Goal: Transaction & Acquisition: Book appointment/travel/reservation

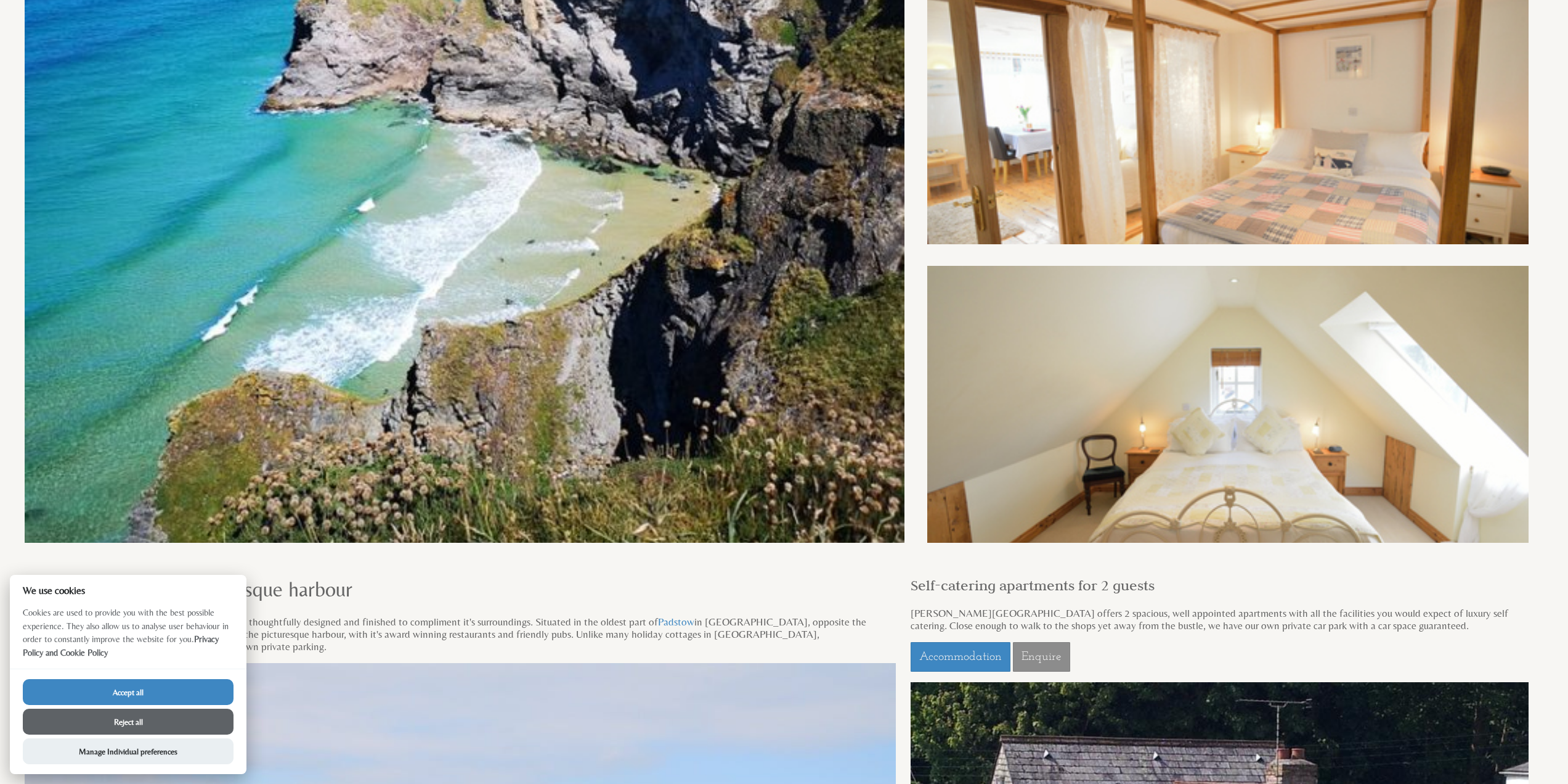
scroll to position [444, 0]
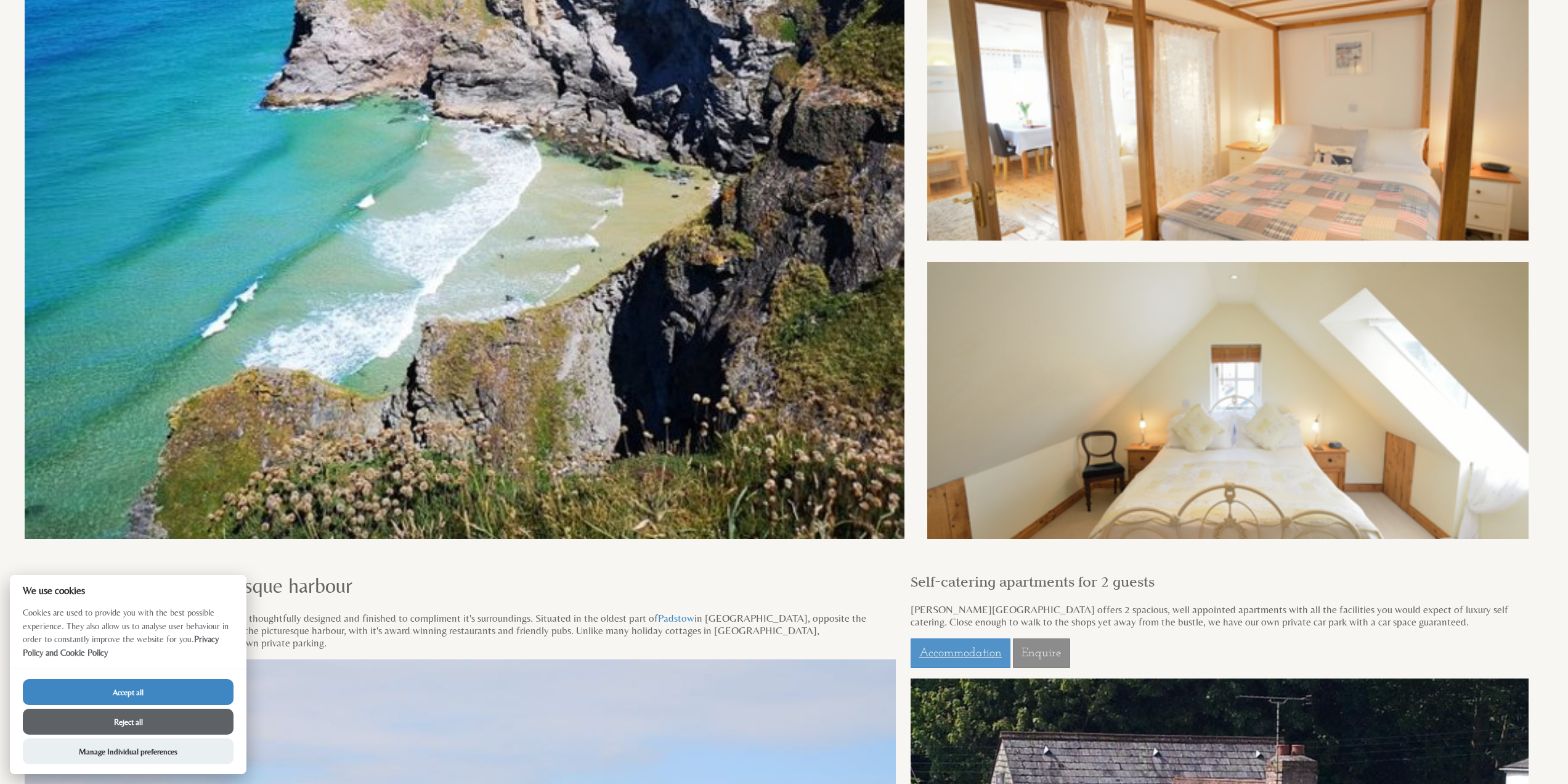
click at [985, 652] on link "Accommodation" at bounding box center [961, 653] width 100 height 30
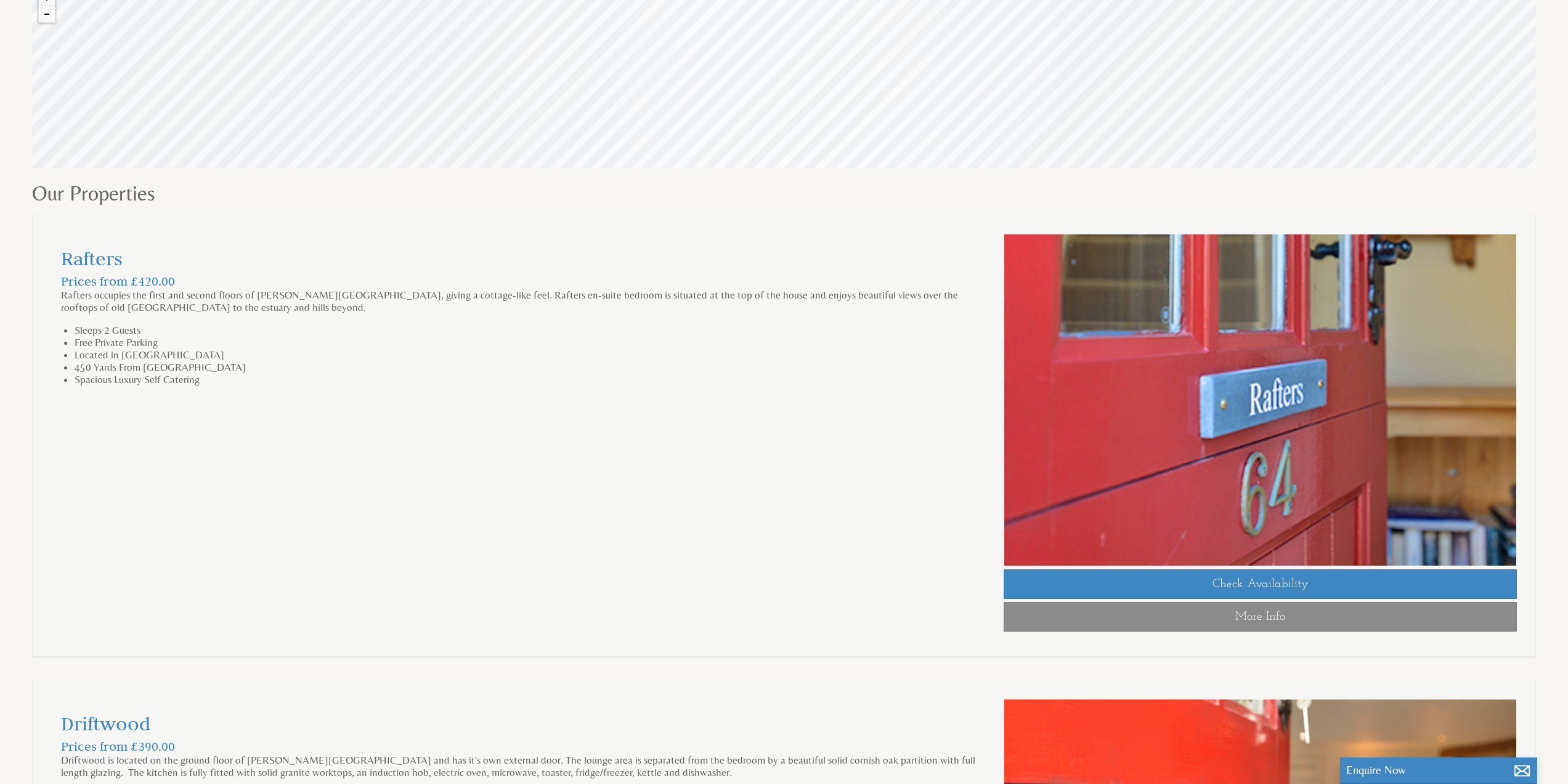
scroll to position [555, 0]
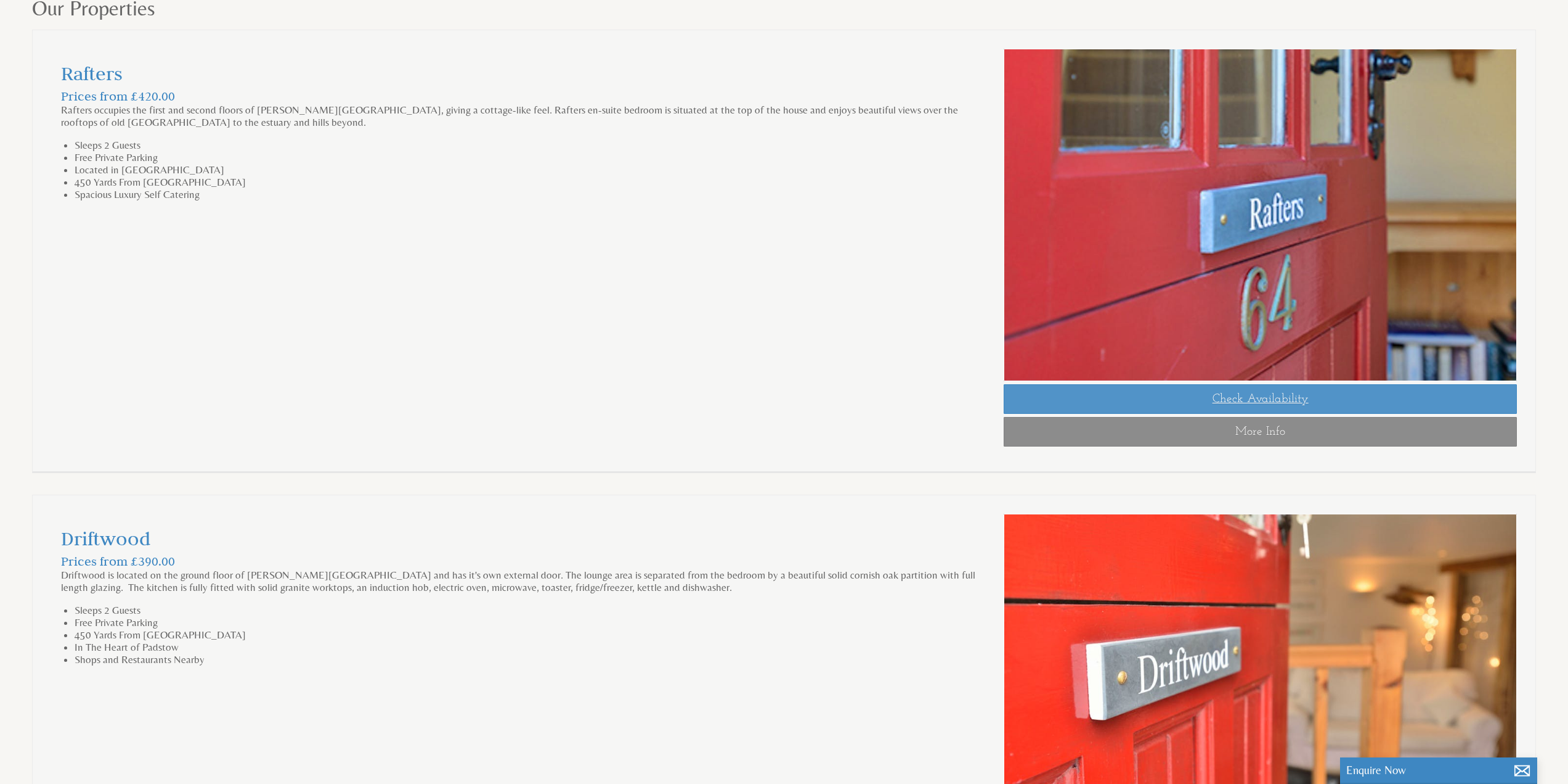
click at [1169, 406] on link "Check Availability" at bounding box center [1260, 398] width 513 height 30
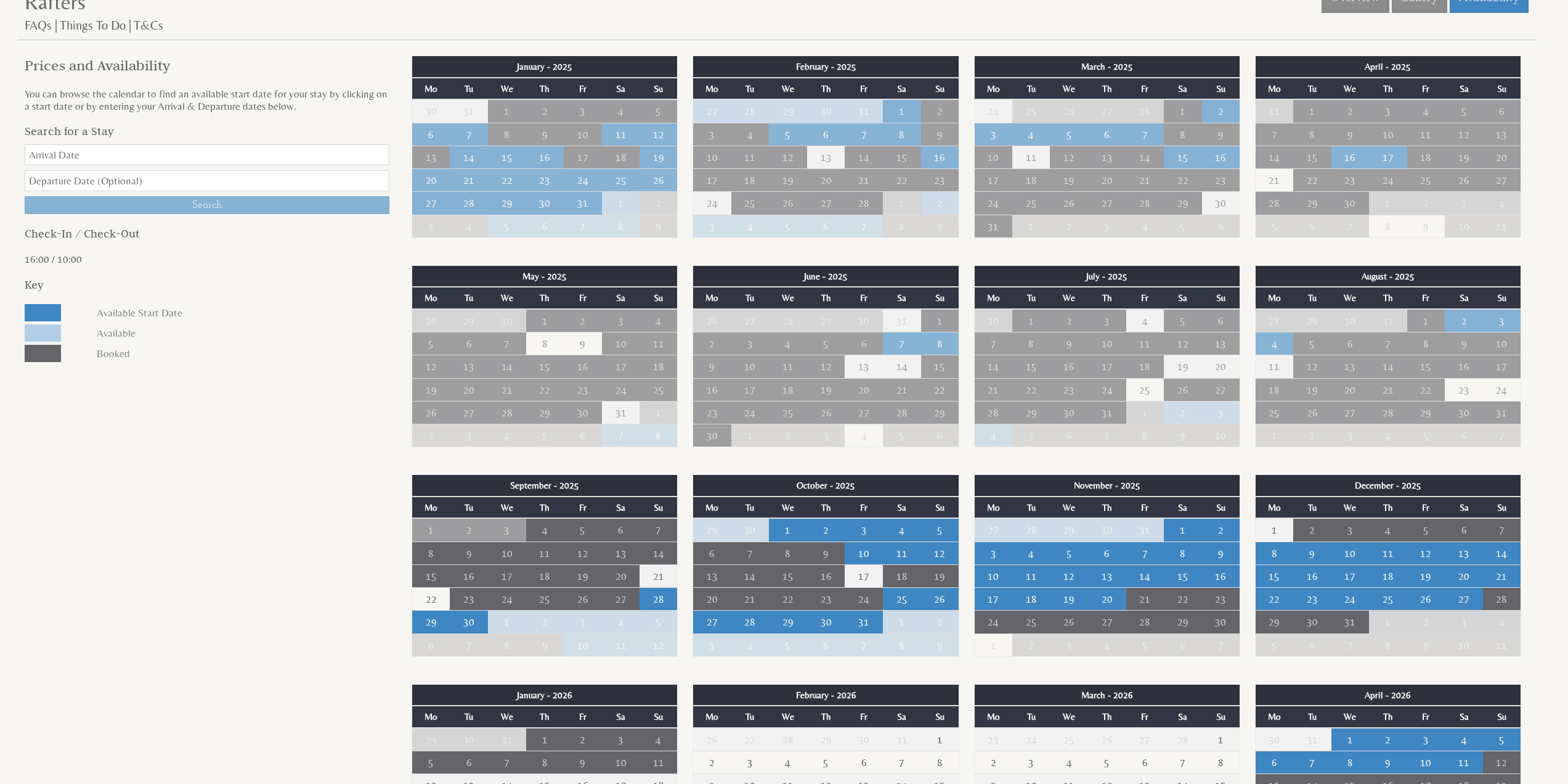
scroll to position [493, 0]
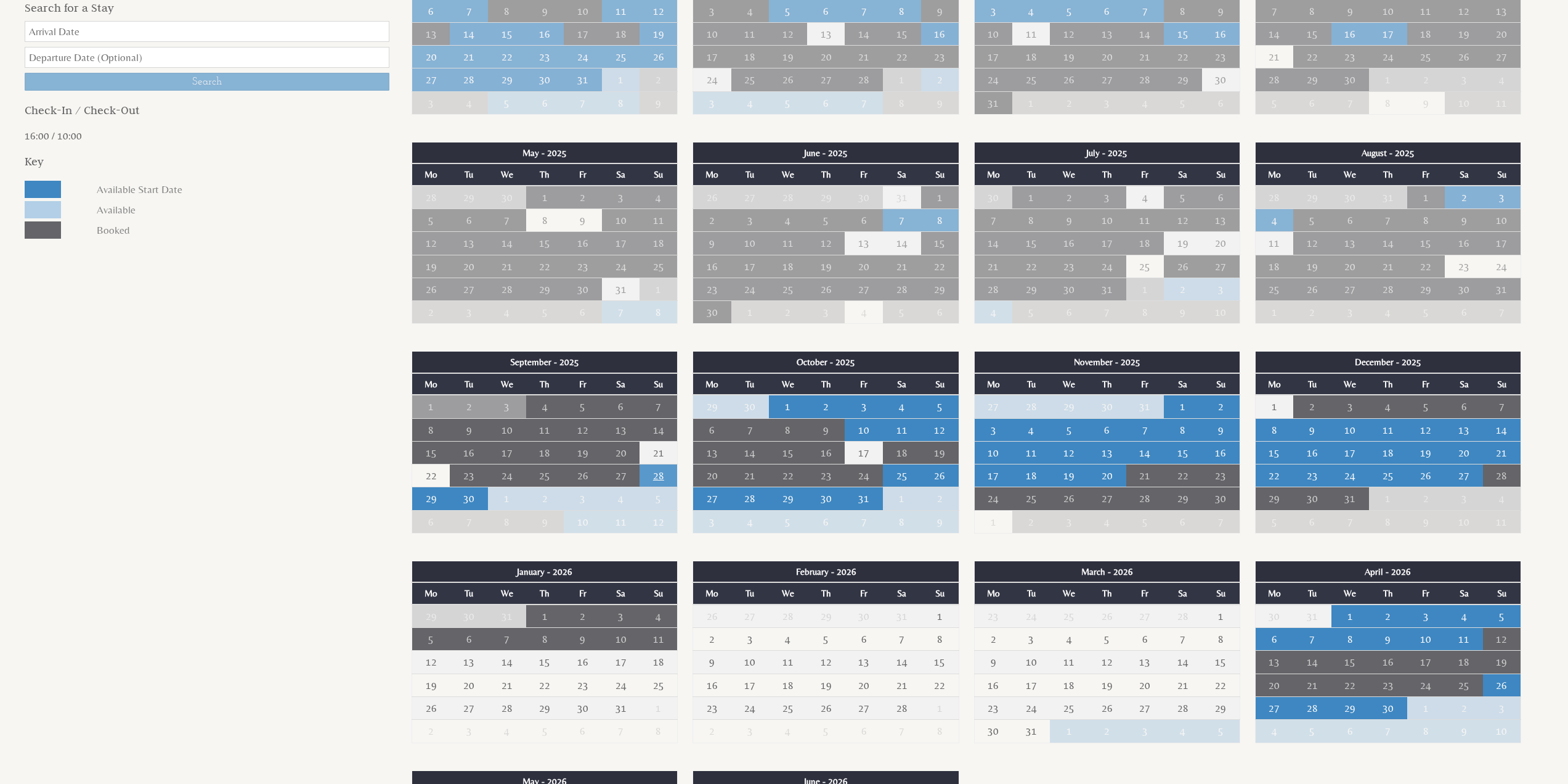
click at [665, 477] on td "28" at bounding box center [659, 476] width 38 height 23
click at [675, 537] on div "Please select a departure date 1st Oct 2025 - £750.00 2nd Oct 2025 - £750.00 3r…" at bounding box center [668, 532] width 163 height 27
click at [675, 535] on select "Please select a departure date 1st Oct 2025 - £750.00 2nd Oct 2025 - £750.00 3r…" at bounding box center [668, 530] width 146 height 12
select select "book/6650930"
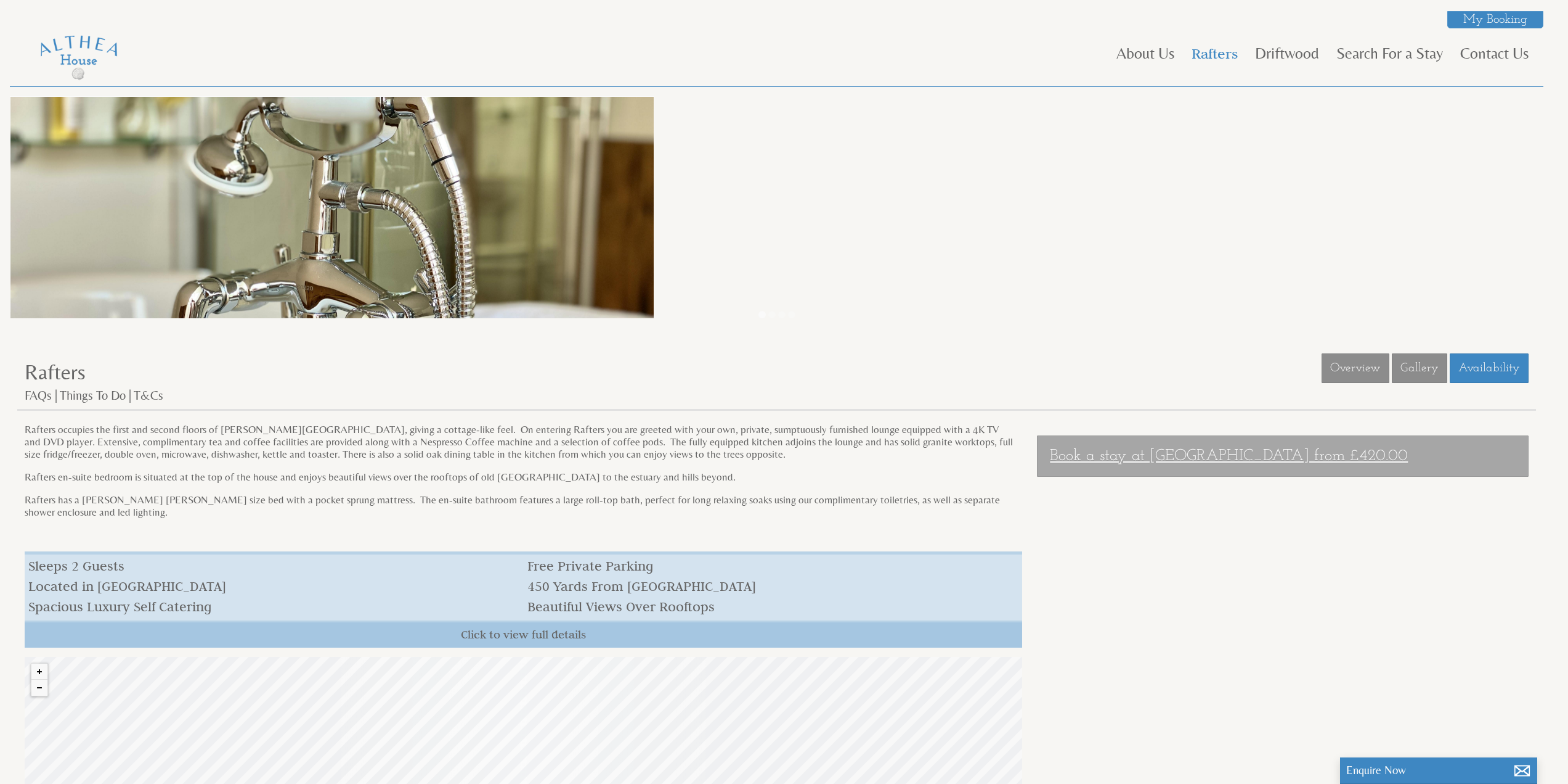
click at [1248, 464] on link "Book a stay at Rafters from £420.00" at bounding box center [1283, 456] width 492 height 41
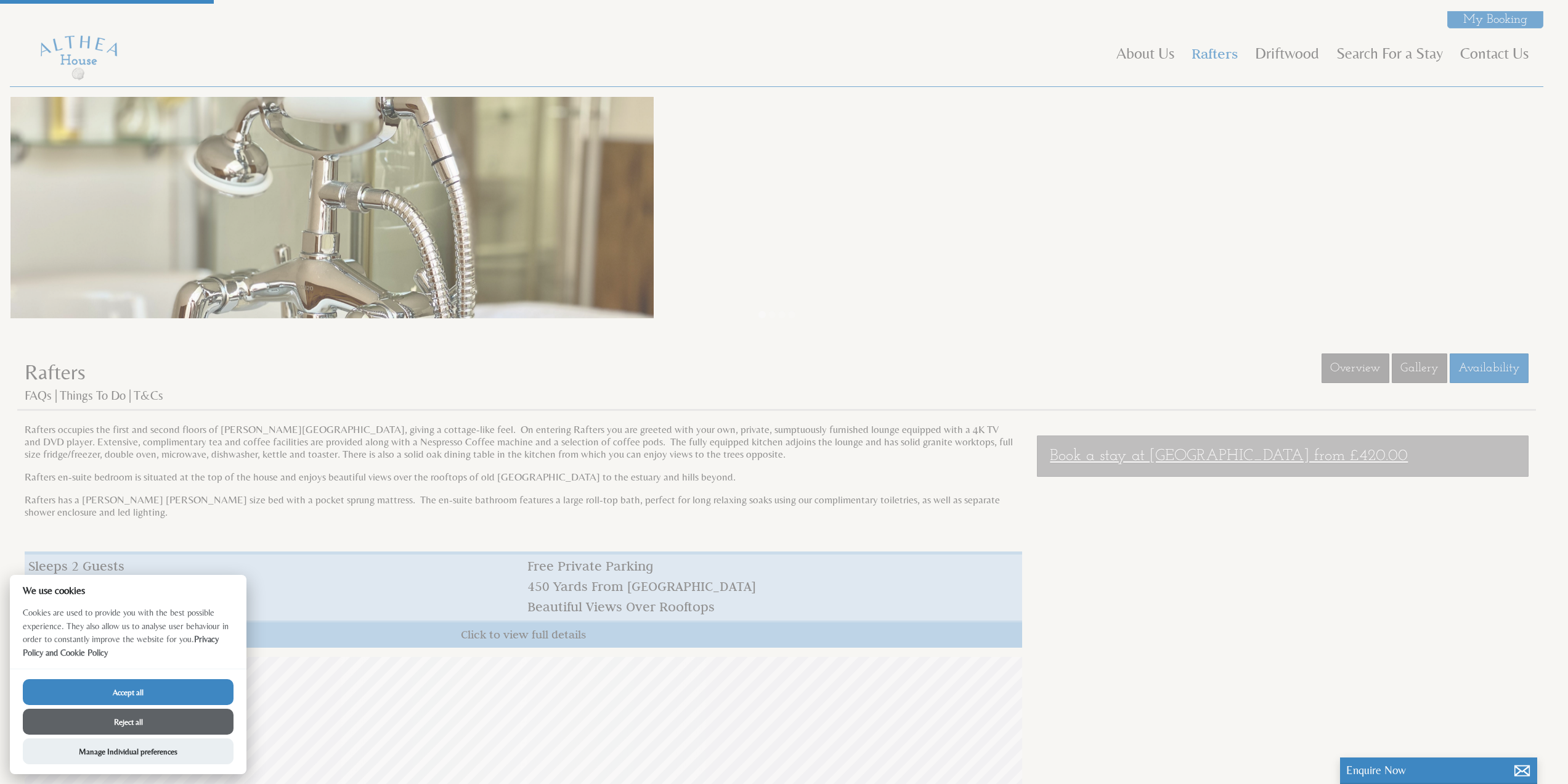
click at [1079, 450] on link "Book a stay at Rafters from £420.00" at bounding box center [1283, 456] width 492 height 41
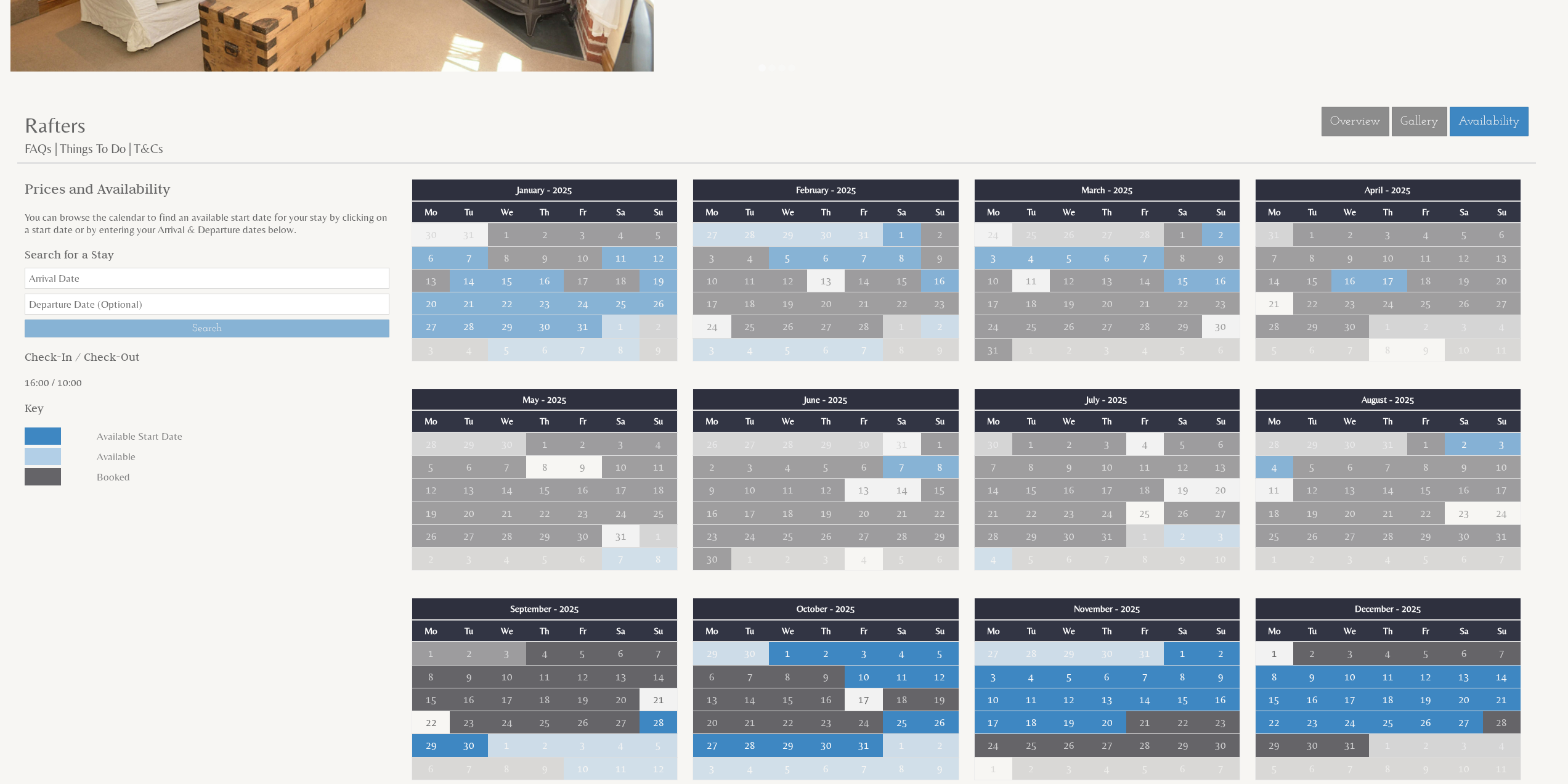
scroll to position [555, 0]
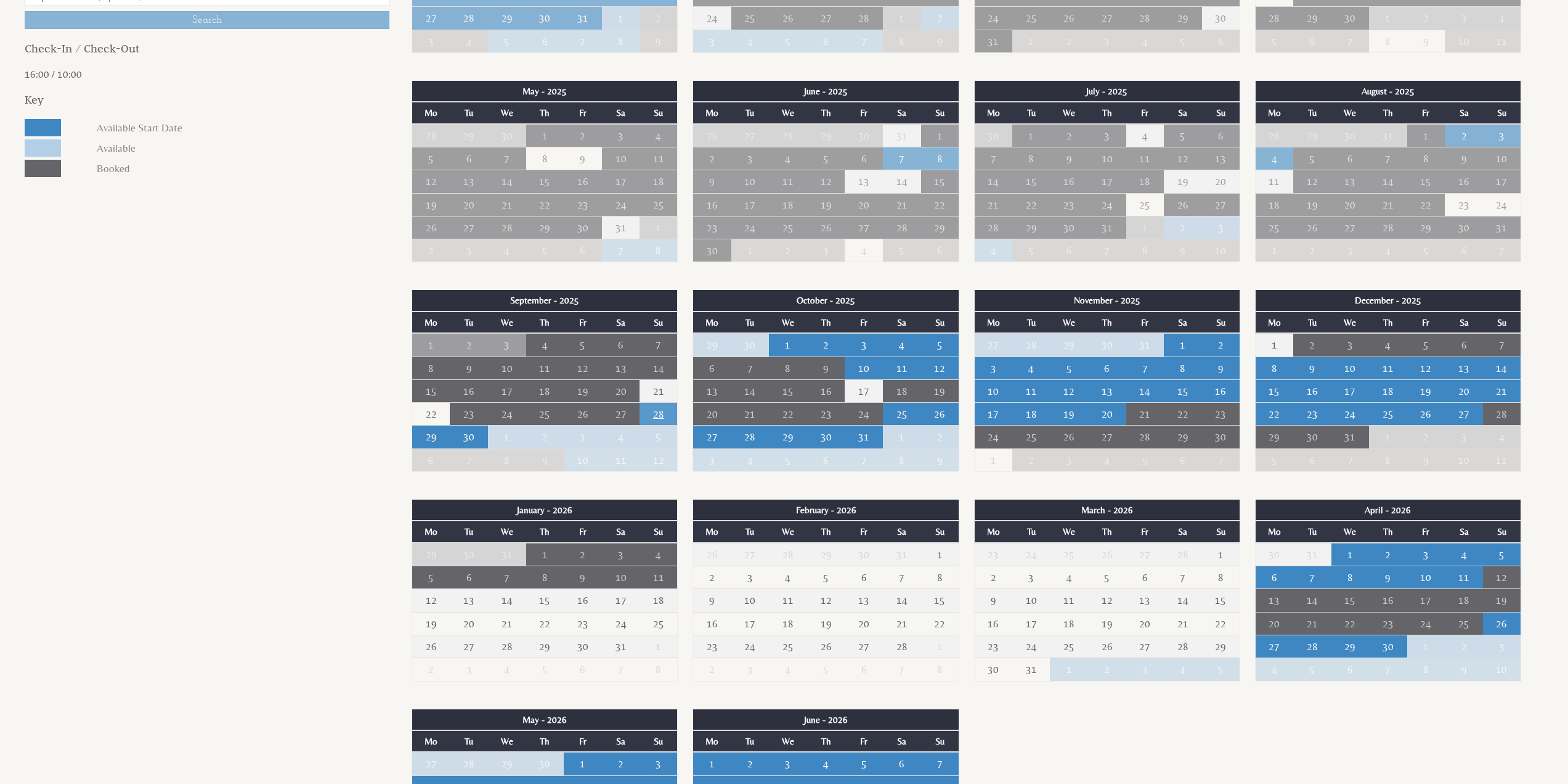
click at [662, 413] on td "28" at bounding box center [659, 415] width 38 height 23
click at [660, 468] on select "Please select a departure date 1st Oct 2025 - £750.00 2nd Oct 2025 - £750.00 3r…" at bounding box center [668, 467] width 146 height 12
select select "book/6650931"
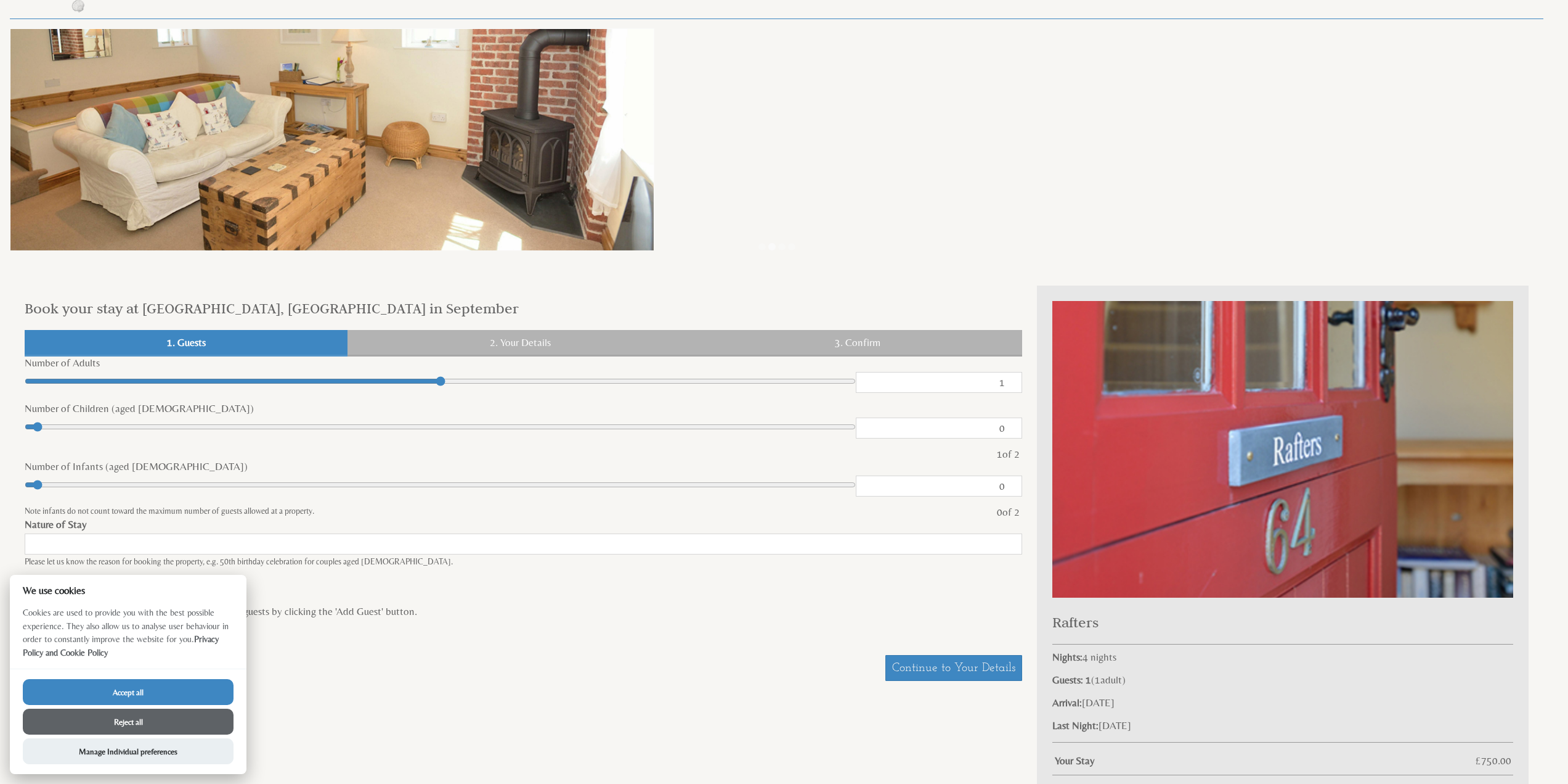
scroll to position [124, 0]
